Goal: Use online tool/utility: Utilize a website feature to perform a specific function

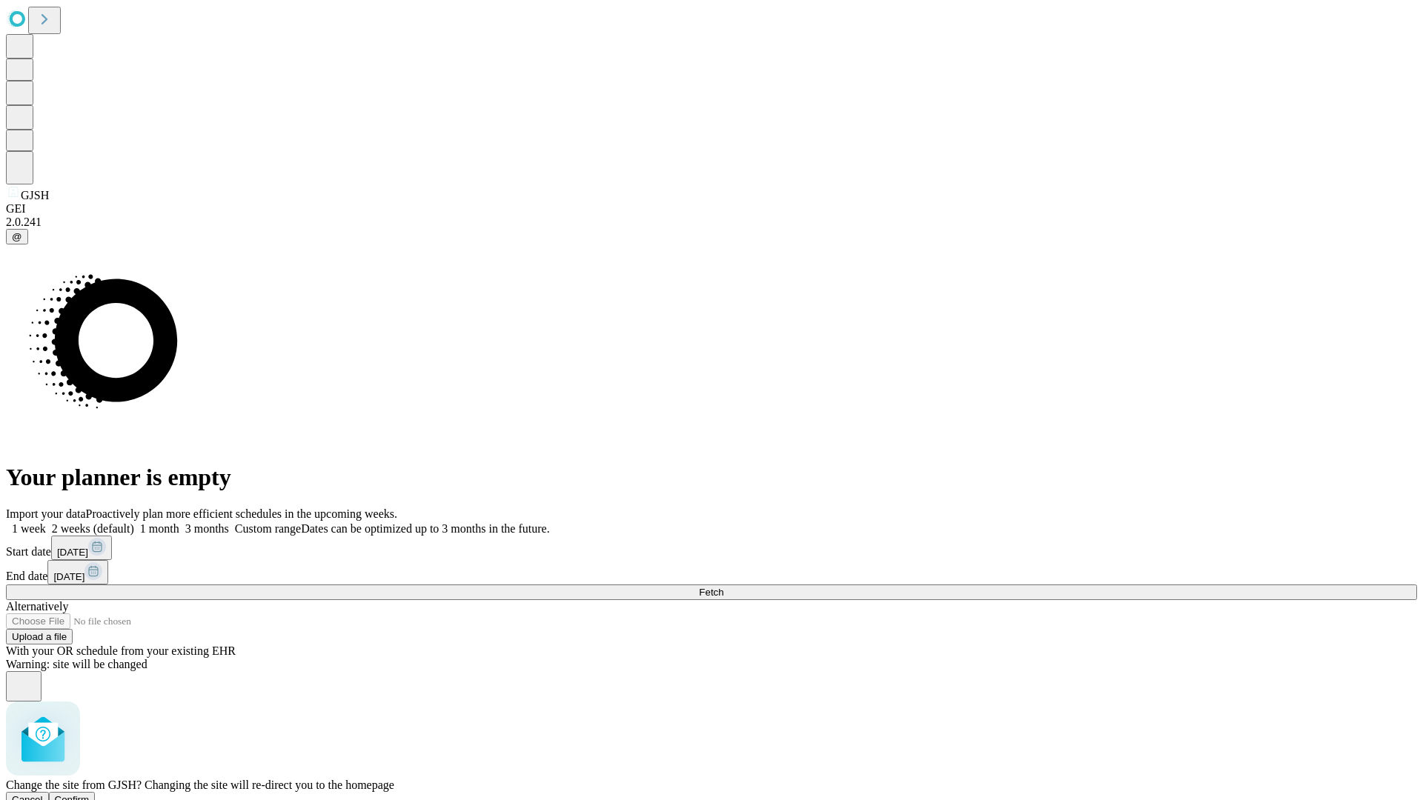
click at [90, 794] on span "Confirm" at bounding box center [72, 799] width 35 height 11
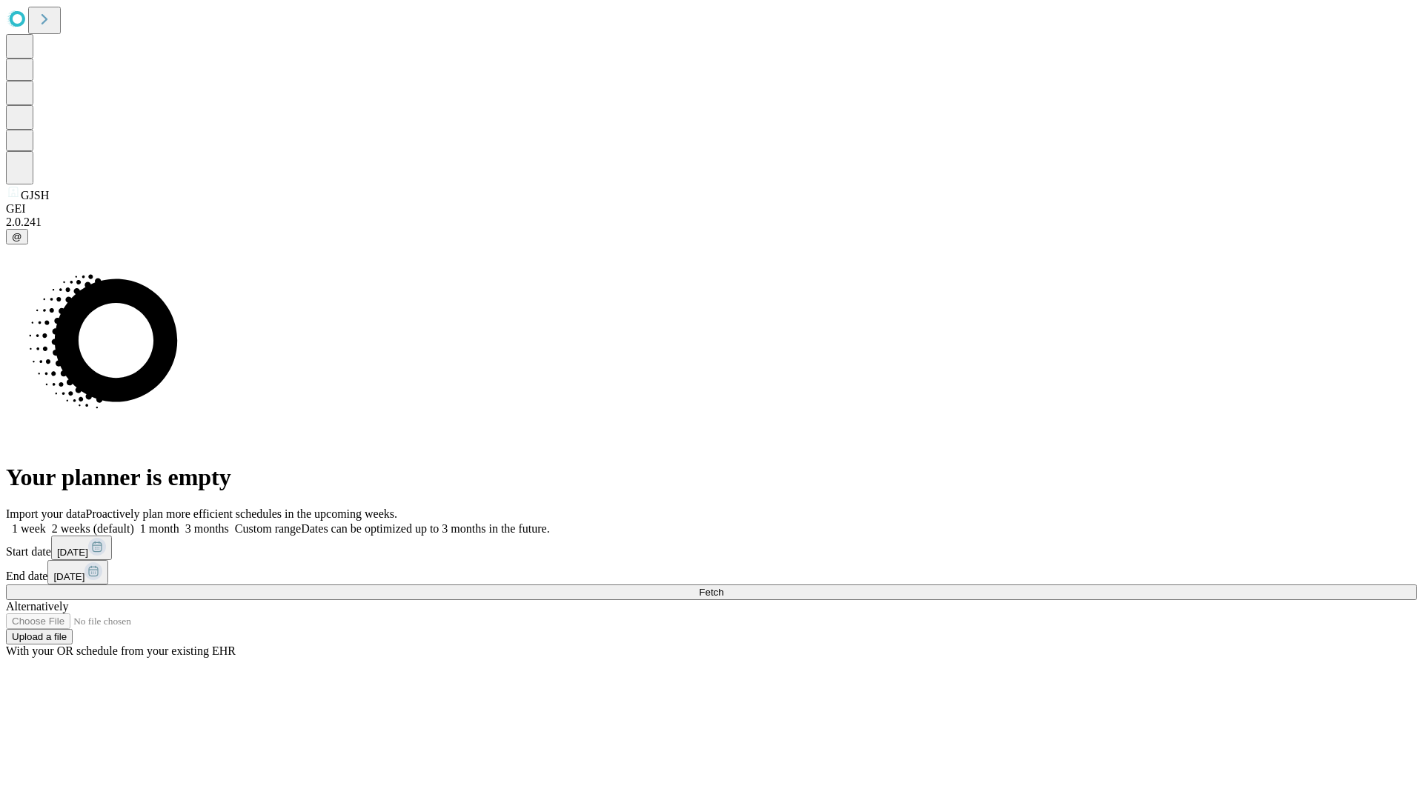
click at [46, 522] on label "1 week" at bounding box center [26, 528] width 40 height 13
click at [723, 587] on span "Fetch" at bounding box center [711, 592] width 24 height 11
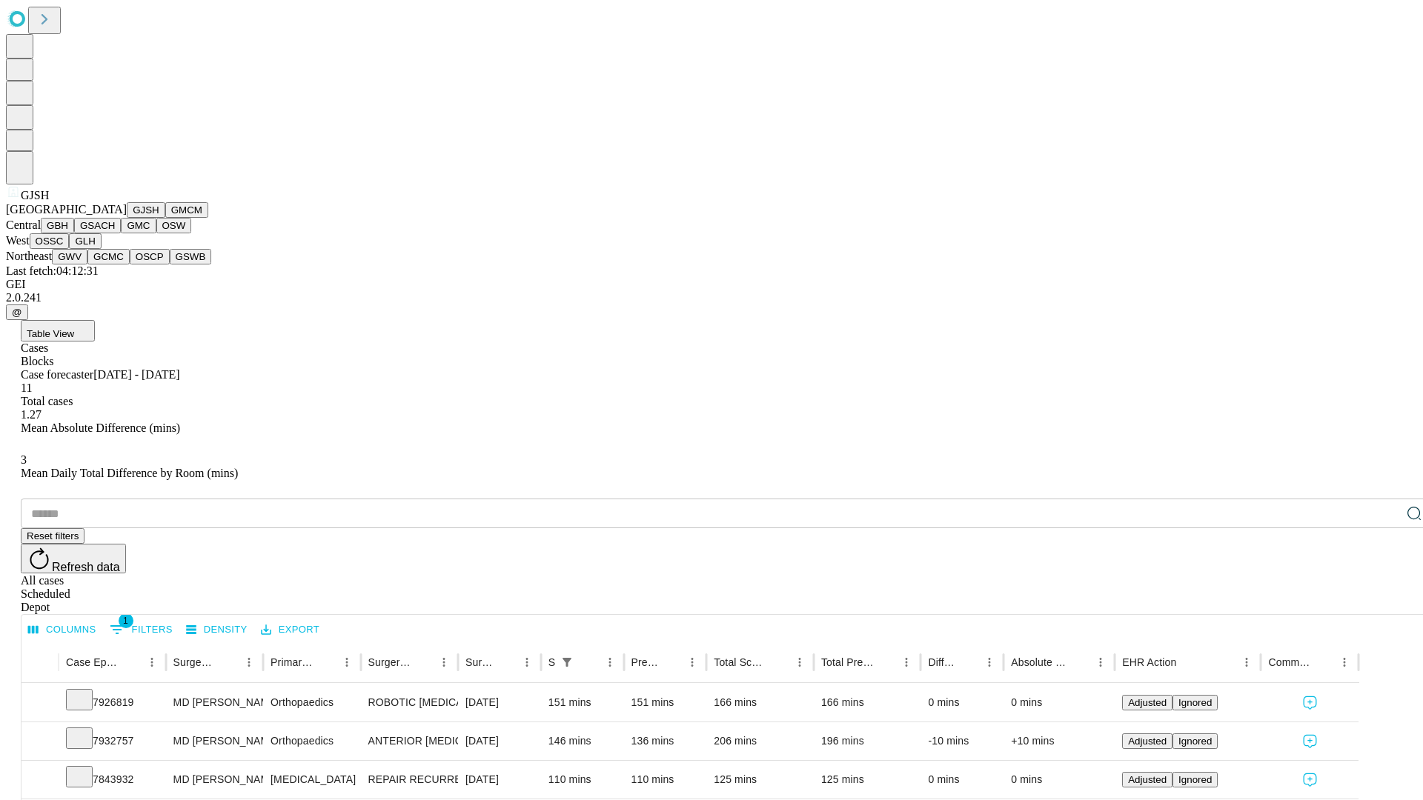
click at [165, 218] on button "GMCM" at bounding box center [186, 210] width 43 height 16
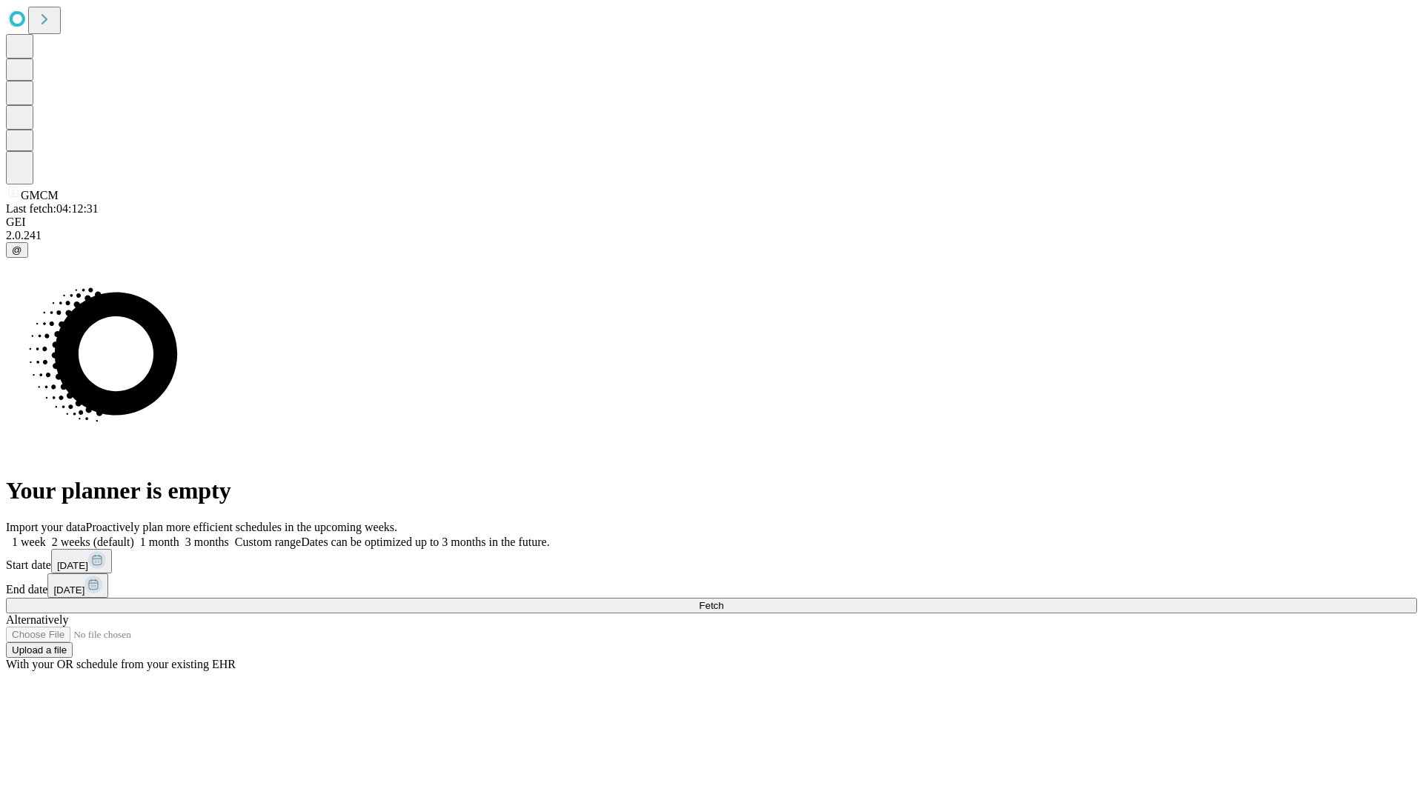
click at [46, 536] on label "1 week" at bounding box center [26, 542] width 40 height 13
click at [723, 600] on span "Fetch" at bounding box center [711, 605] width 24 height 11
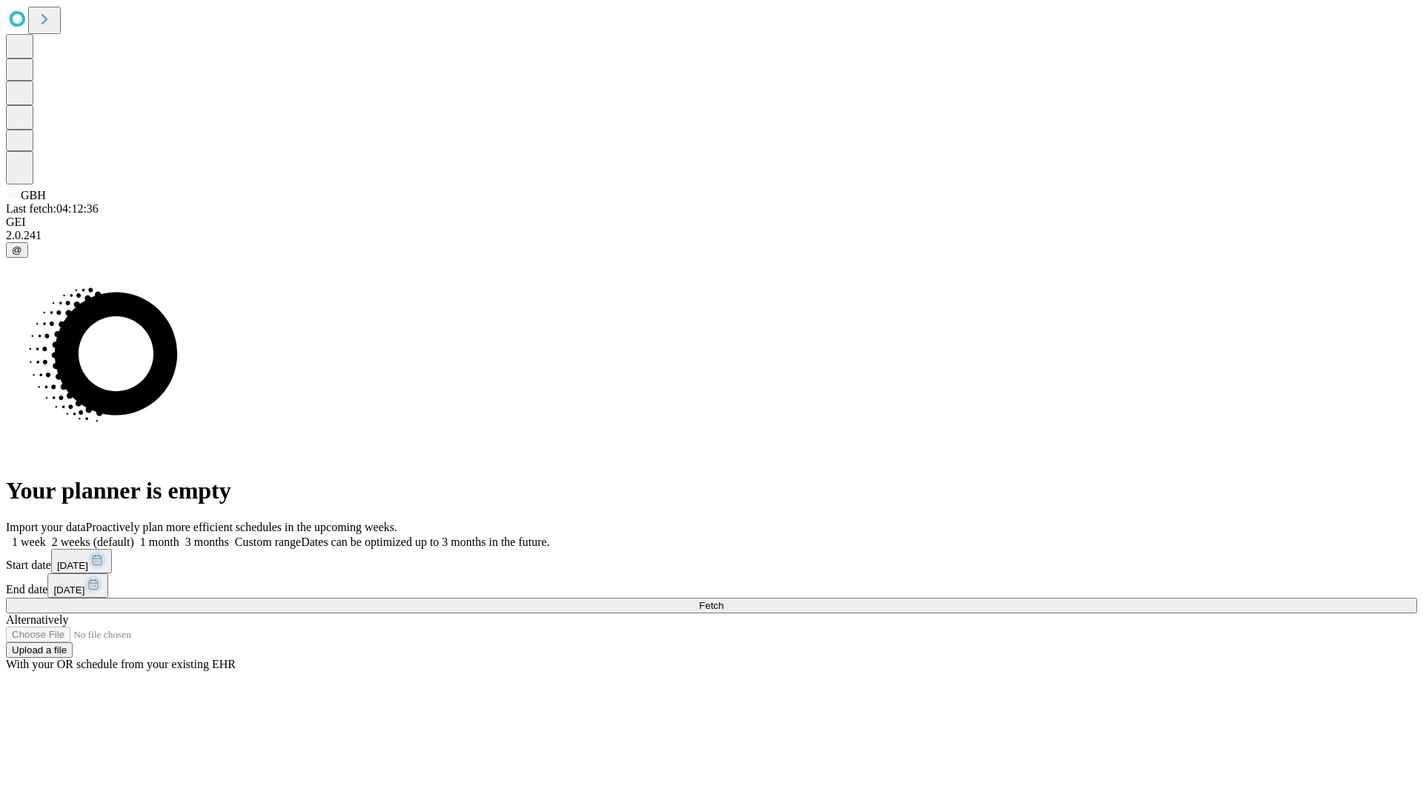
click at [723, 600] on span "Fetch" at bounding box center [711, 605] width 24 height 11
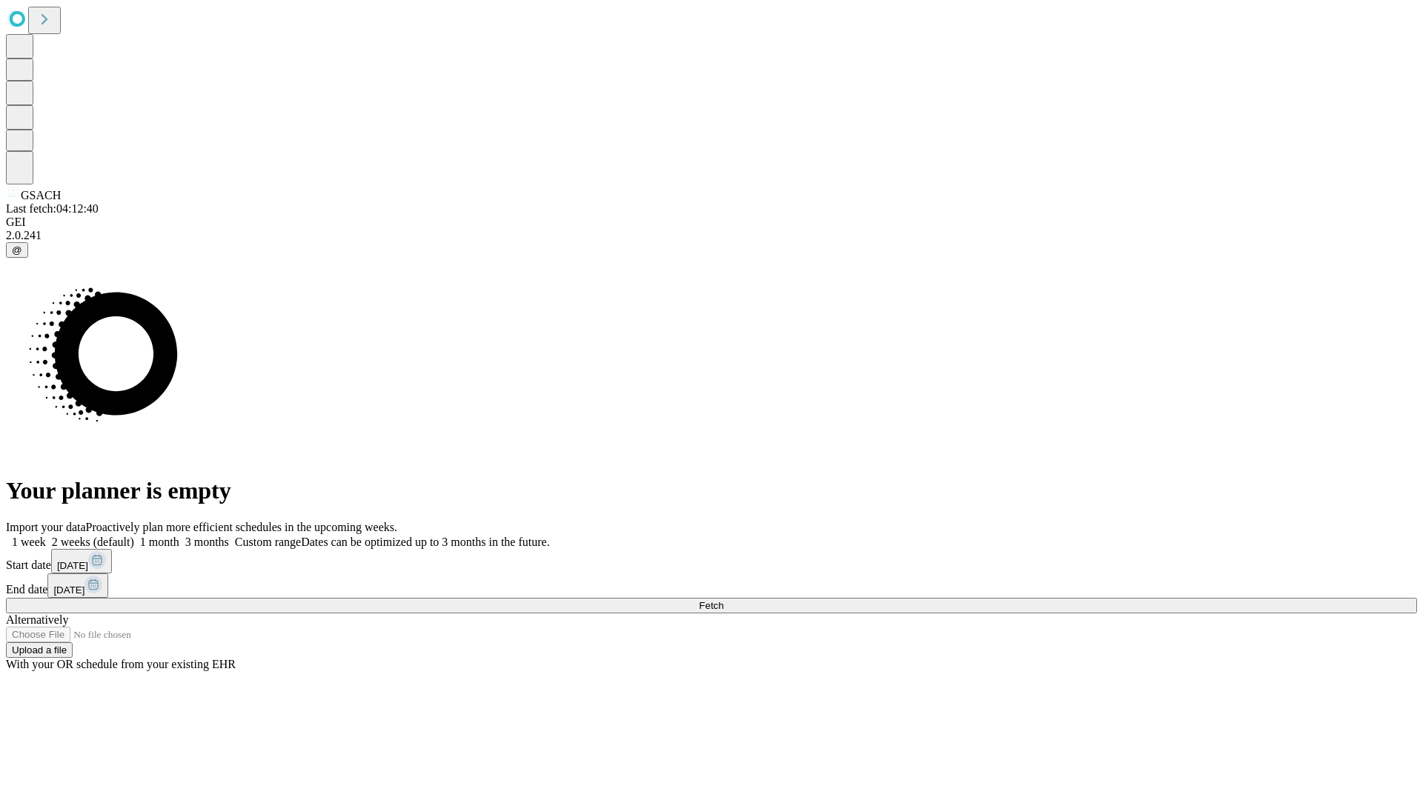
click at [46, 536] on label "1 week" at bounding box center [26, 542] width 40 height 13
click at [723, 600] on span "Fetch" at bounding box center [711, 605] width 24 height 11
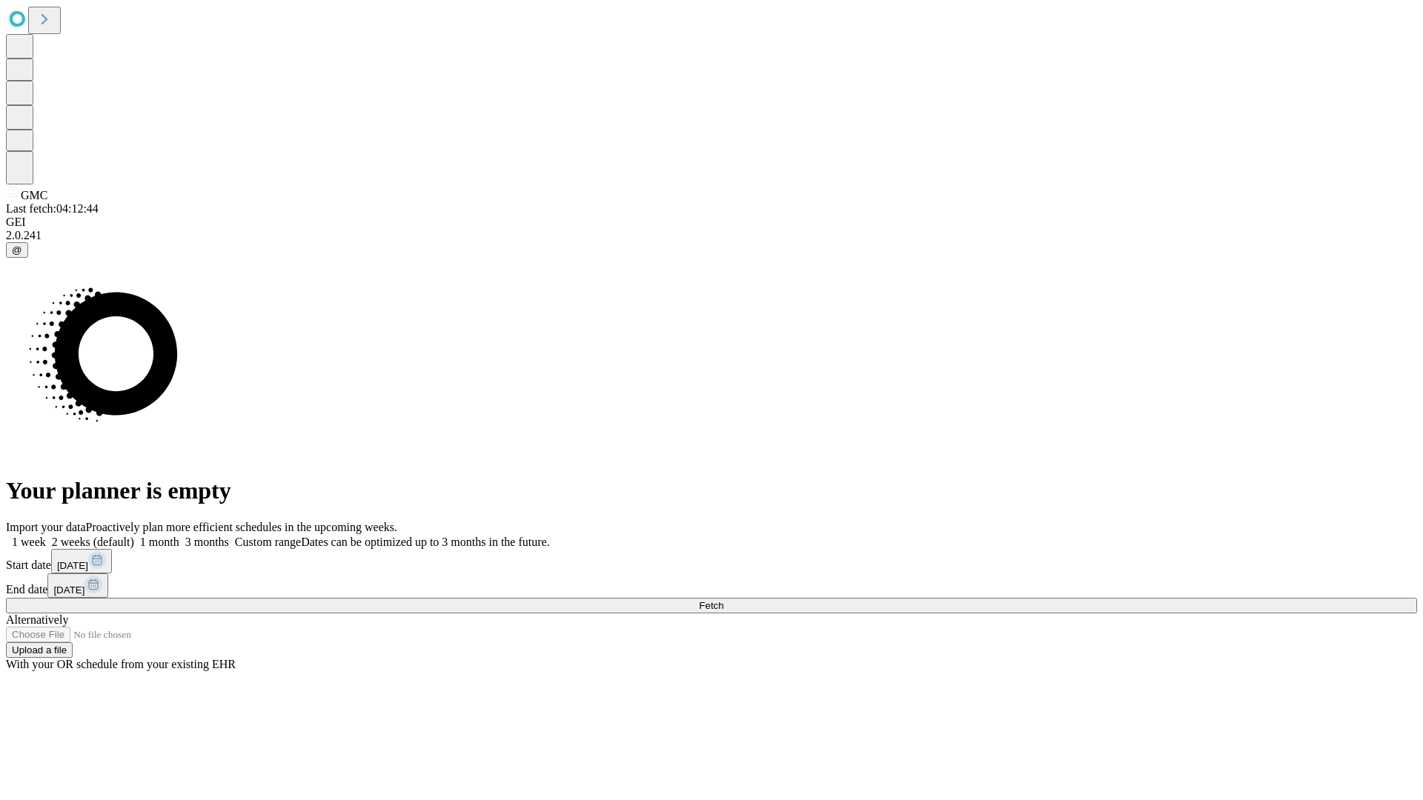
click at [46, 536] on label "1 week" at bounding box center [26, 542] width 40 height 13
click at [723, 600] on span "Fetch" at bounding box center [711, 605] width 24 height 11
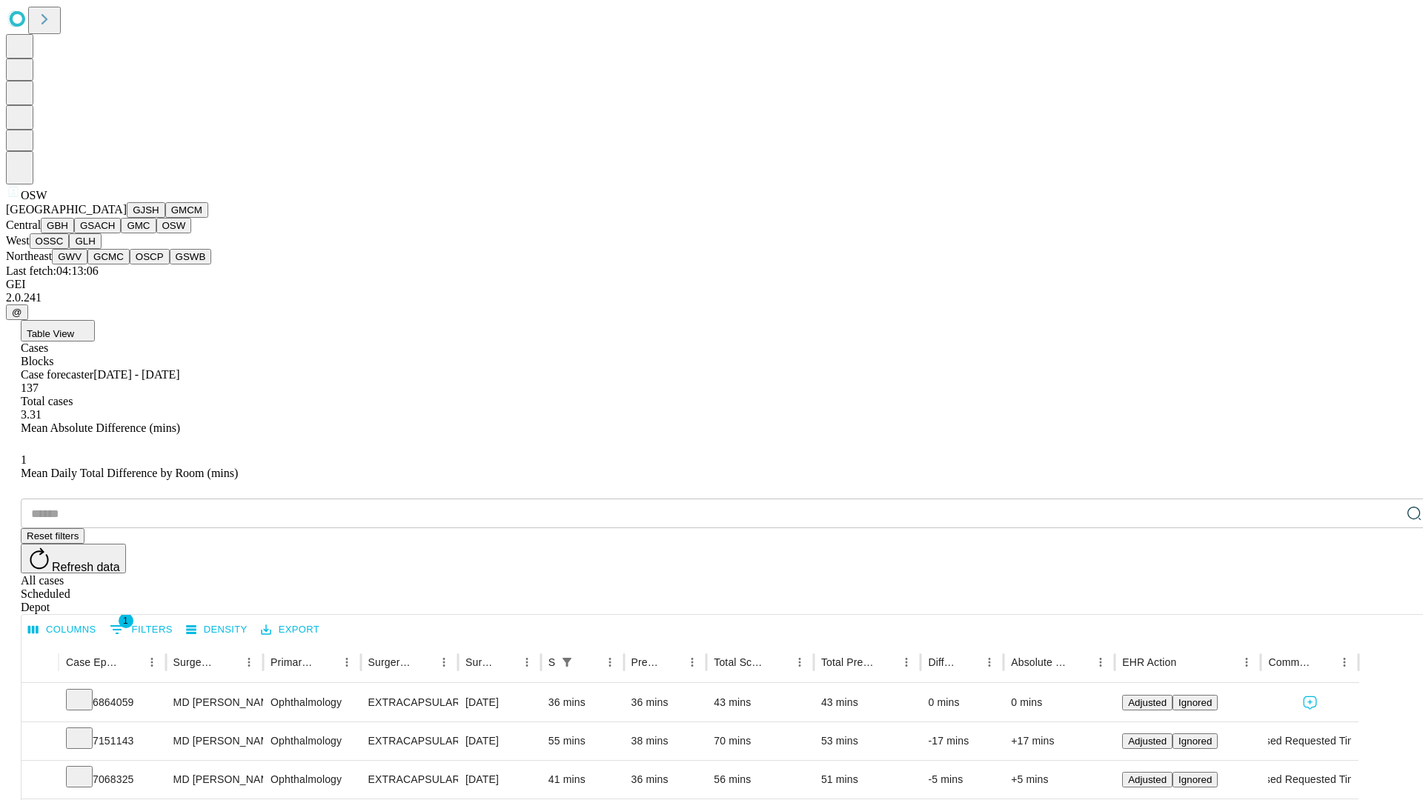
click at [70, 249] on button "OSSC" at bounding box center [50, 241] width 40 height 16
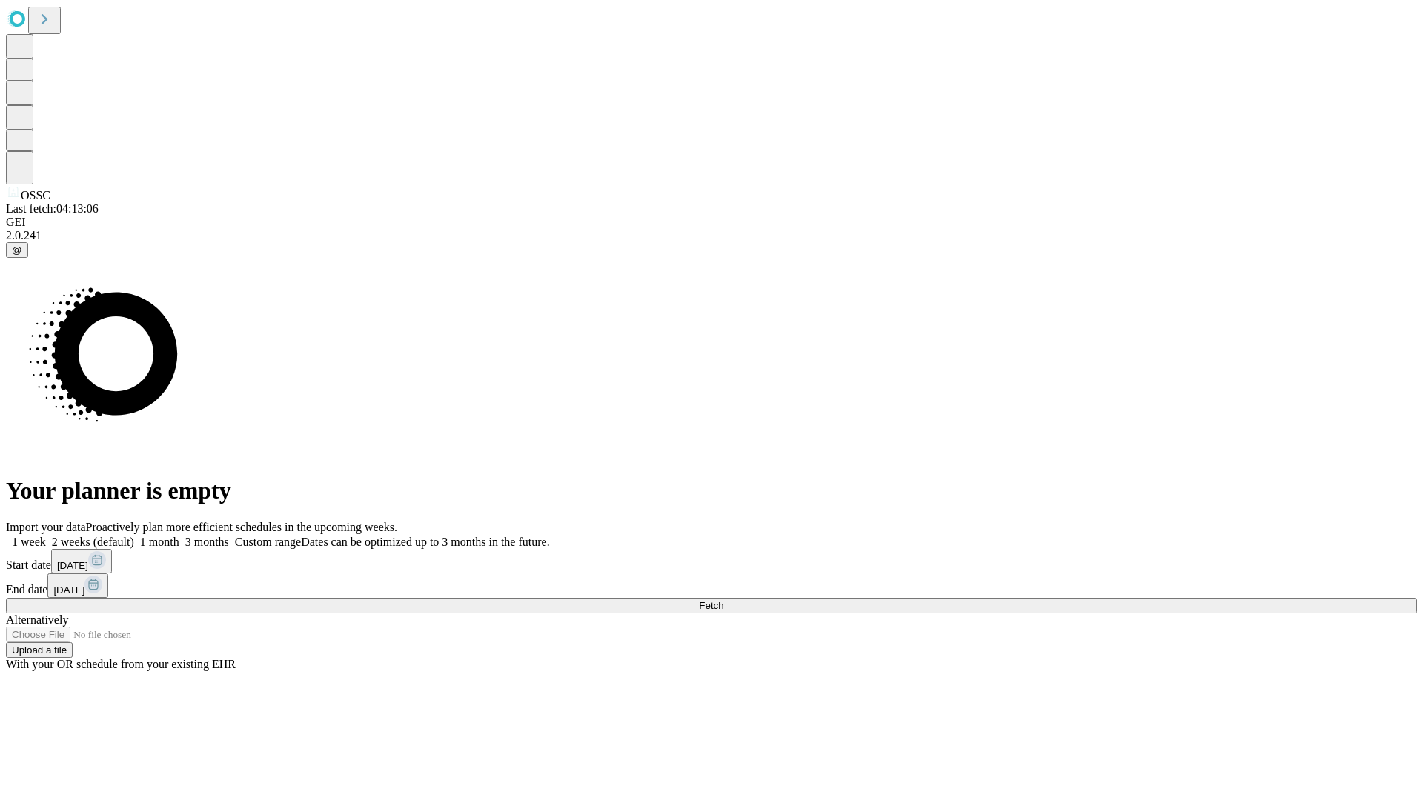
click at [723, 600] on span "Fetch" at bounding box center [711, 605] width 24 height 11
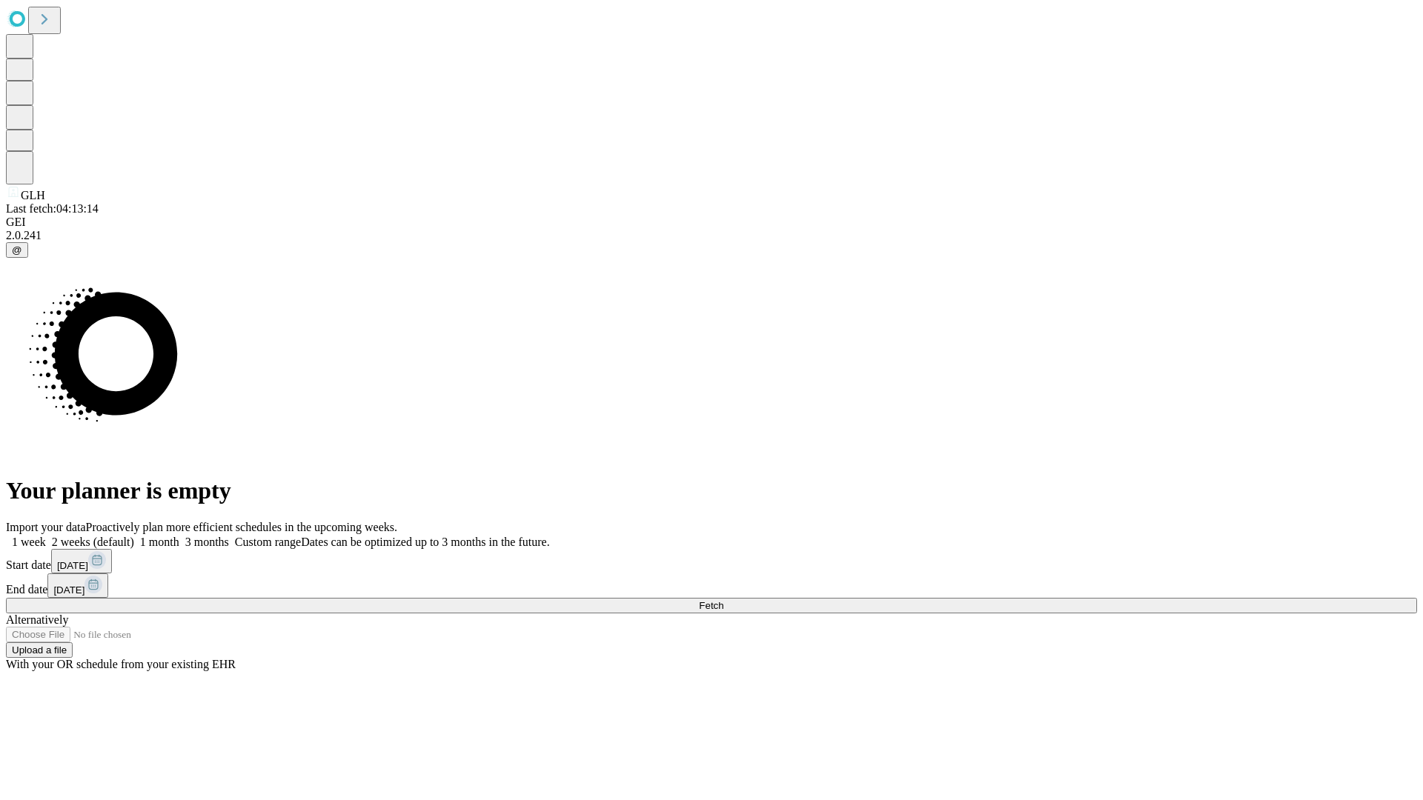
click at [46, 536] on label "1 week" at bounding box center [26, 542] width 40 height 13
click at [723, 600] on span "Fetch" at bounding box center [711, 605] width 24 height 11
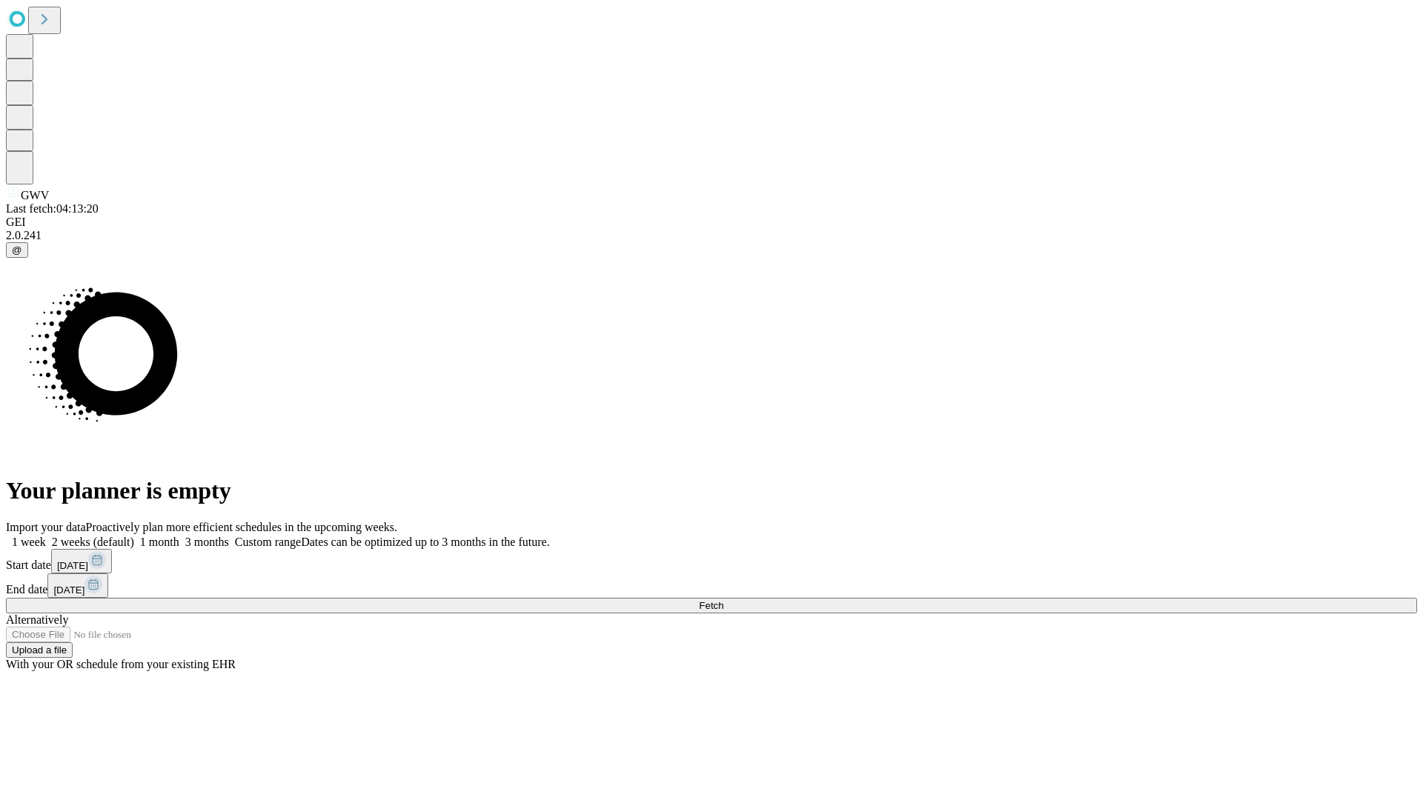
click at [46, 536] on label "1 week" at bounding box center [26, 542] width 40 height 13
click at [723, 600] on span "Fetch" at bounding box center [711, 605] width 24 height 11
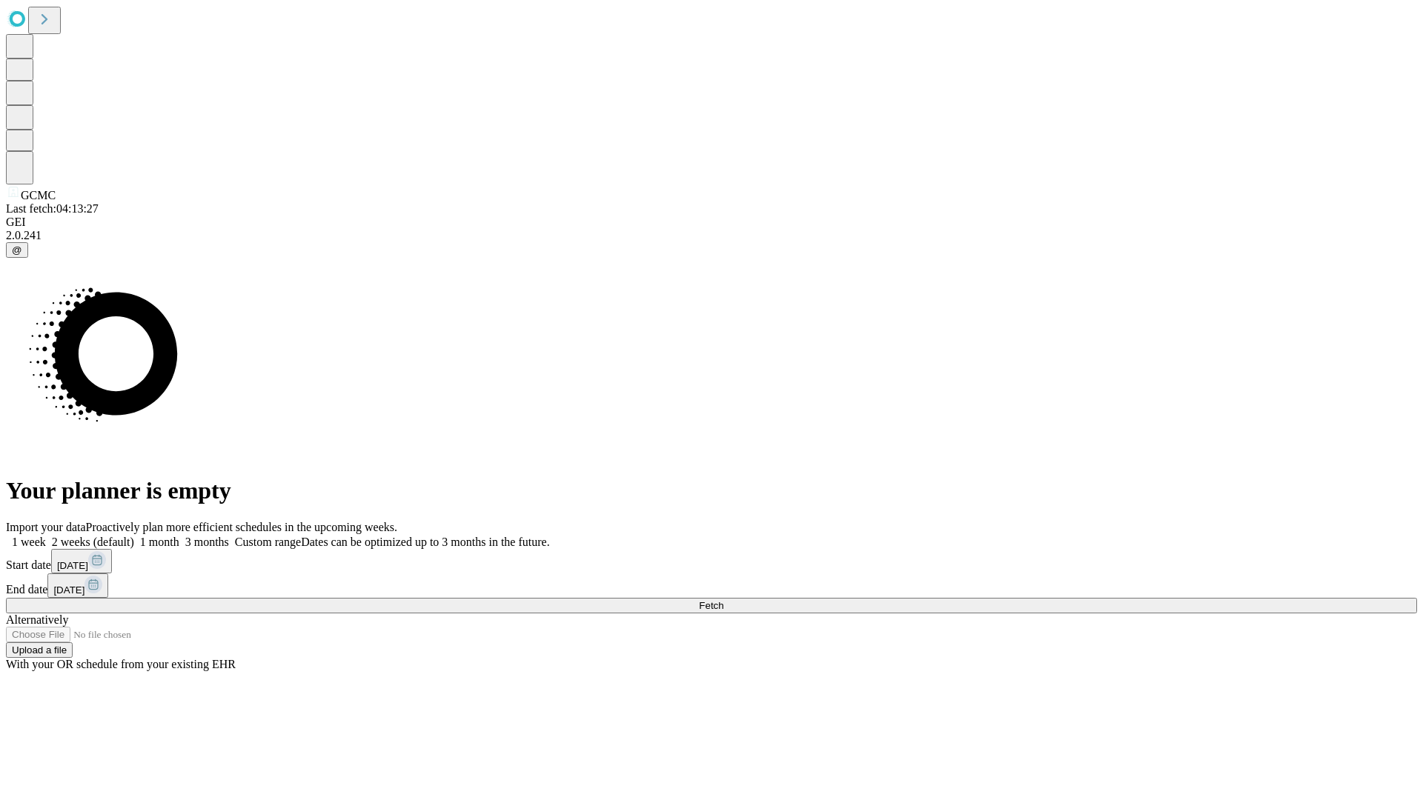
click at [46, 536] on label "1 week" at bounding box center [26, 542] width 40 height 13
click at [723, 600] on span "Fetch" at bounding box center [711, 605] width 24 height 11
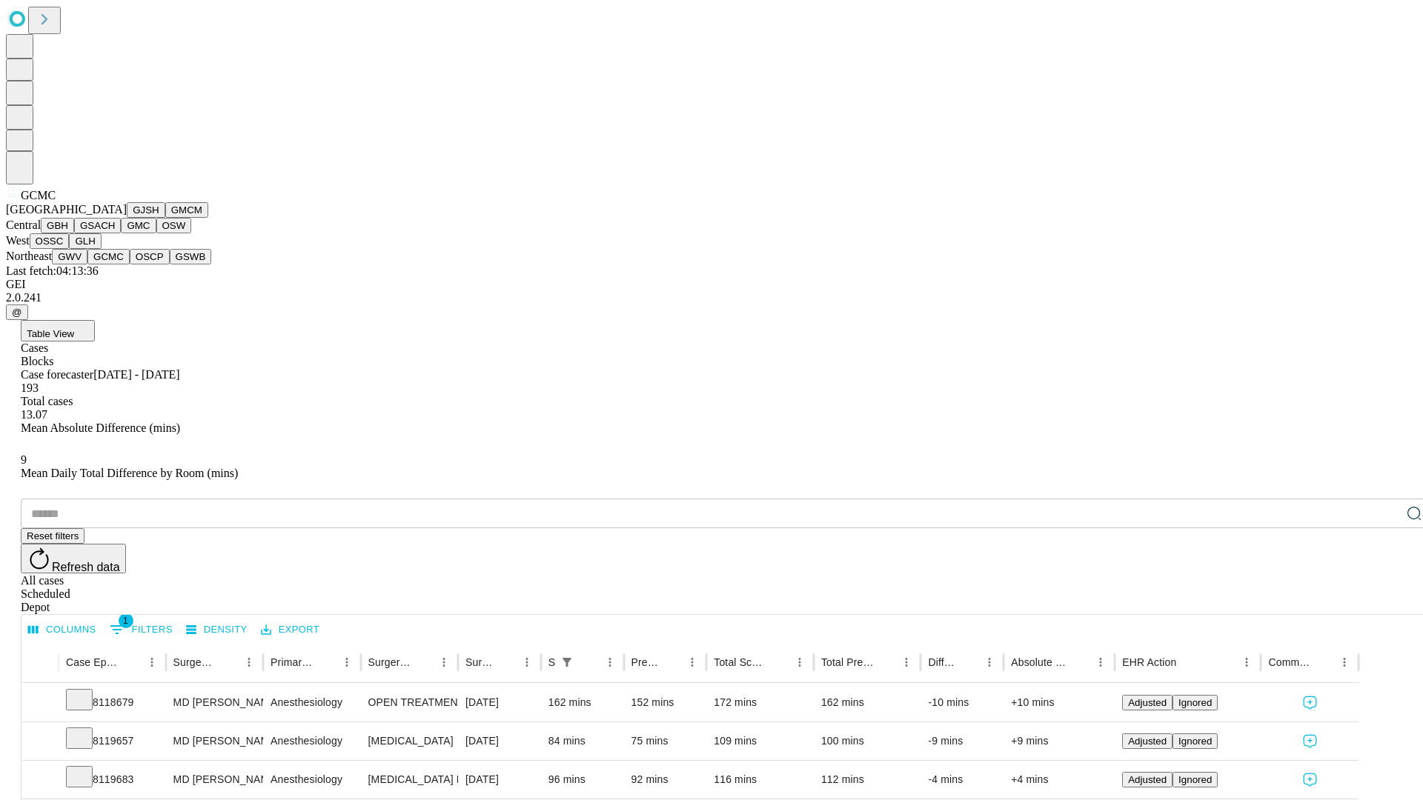
click at [130, 265] on button "OSCP" at bounding box center [150, 257] width 40 height 16
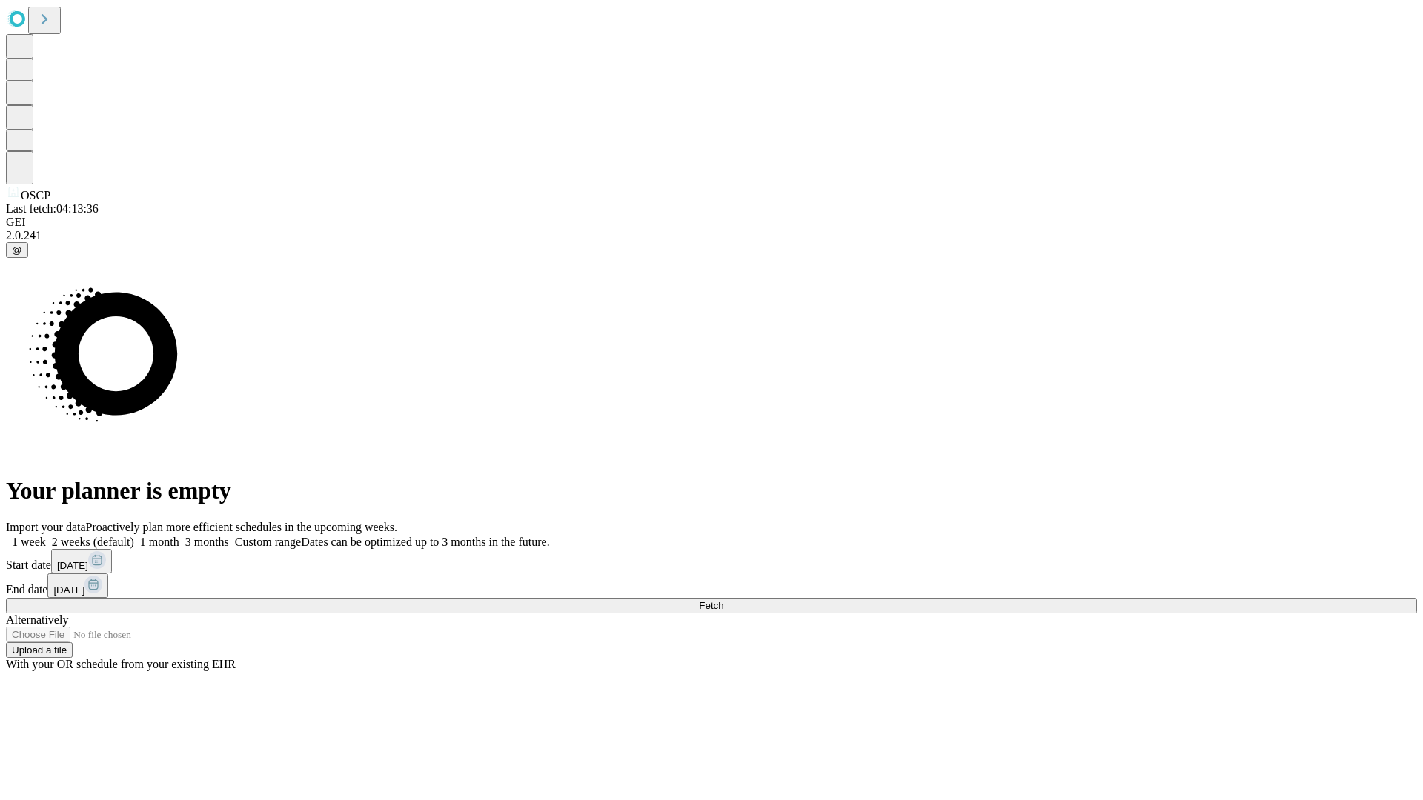
click at [46, 536] on label "1 week" at bounding box center [26, 542] width 40 height 13
click at [723, 600] on span "Fetch" at bounding box center [711, 605] width 24 height 11
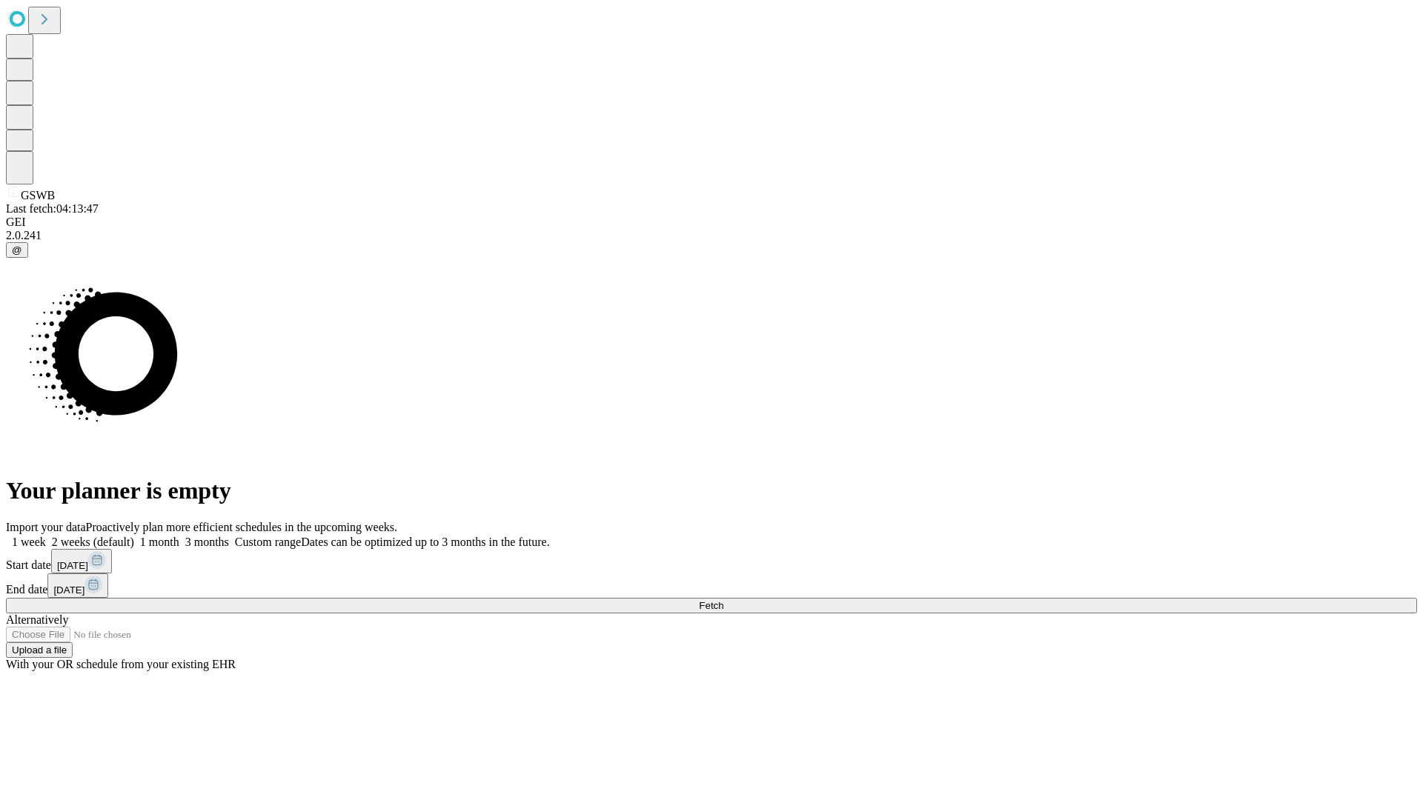
click at [46, 536] on label "1 week" at bounding box center [26, 542] width 40 height 13
click at [723, 600] on span "Fetch" at bounding box center [711, 605] width 24 height 11
